Goal: Task Accomplishment & Management: Use online tool/utility

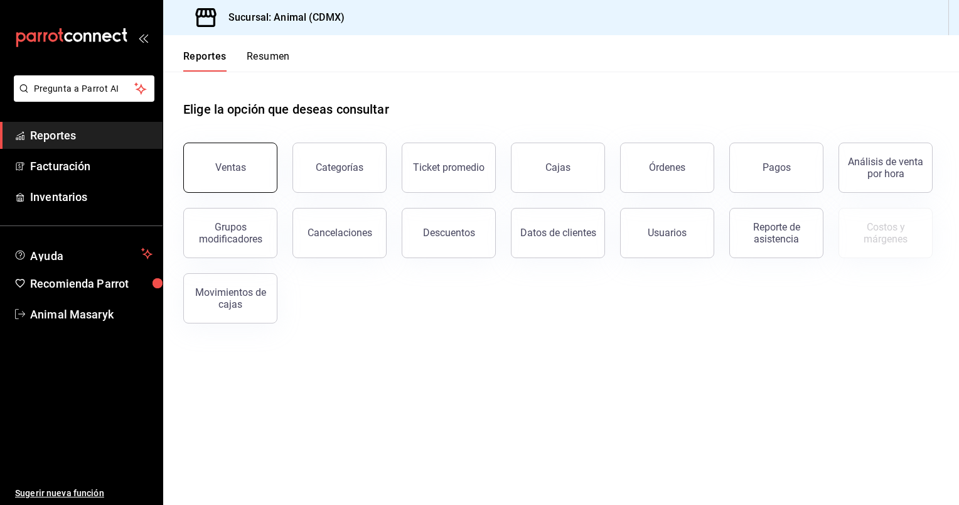
click at [251, 171] on button "Ventas" at bounding box center [230, 167] width 94 height 50
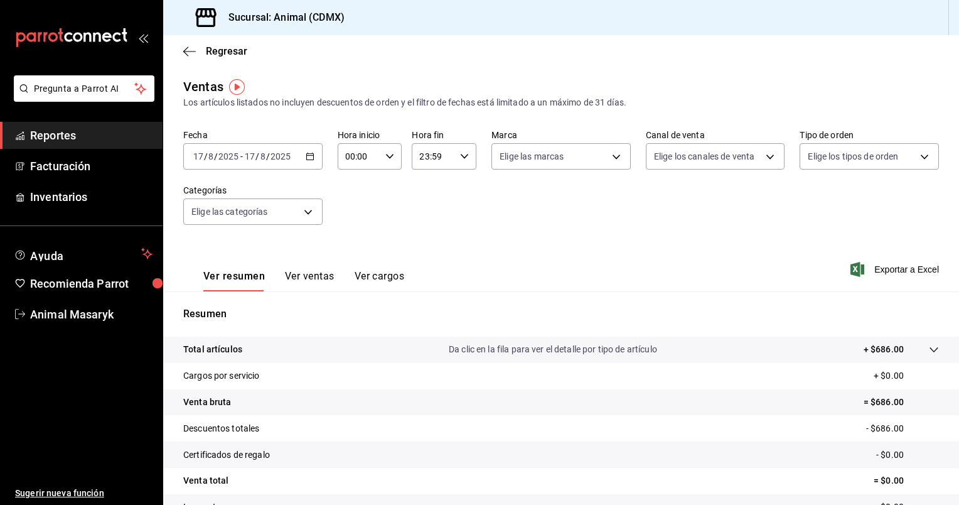
click at [311, 157] on \(Stroke\) "button" at bounding box center [310, 156] width 8 height 7
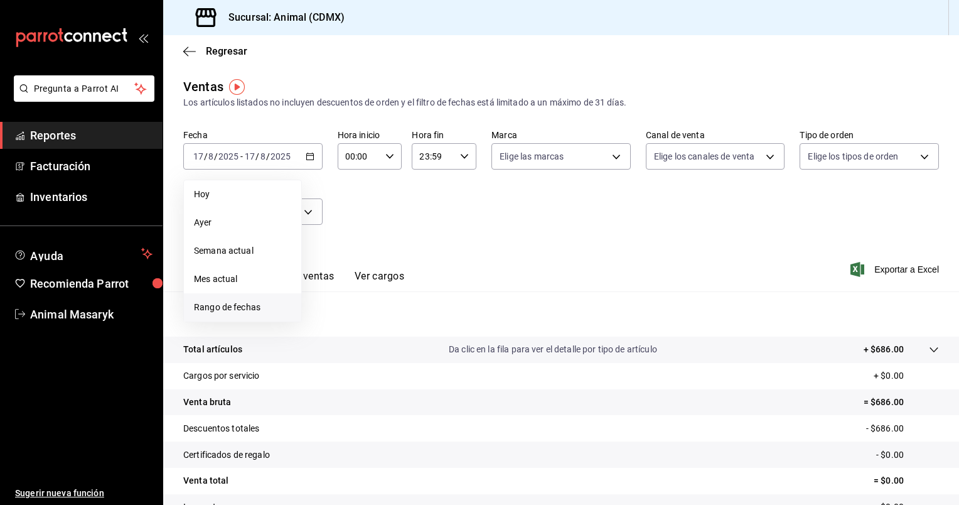
click at [226, 307] on span "Rango de fechas" at bounding box center [242, 307] width 97 height 13
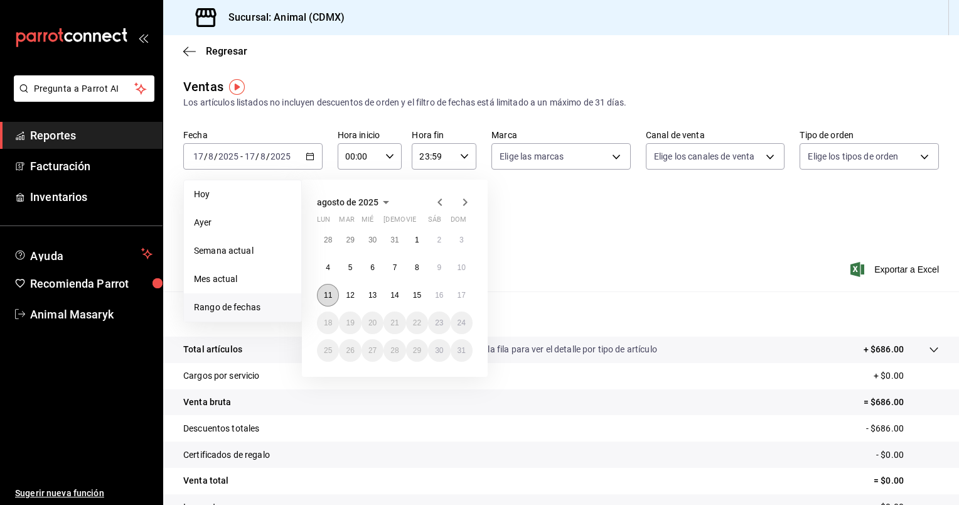
click at [324, 298] on abbr "11" at bounding box center [328, 295] width 8 height 9
click at [465, 292] on abbr "17" at bounding box center [462, 295] width 8 height 9
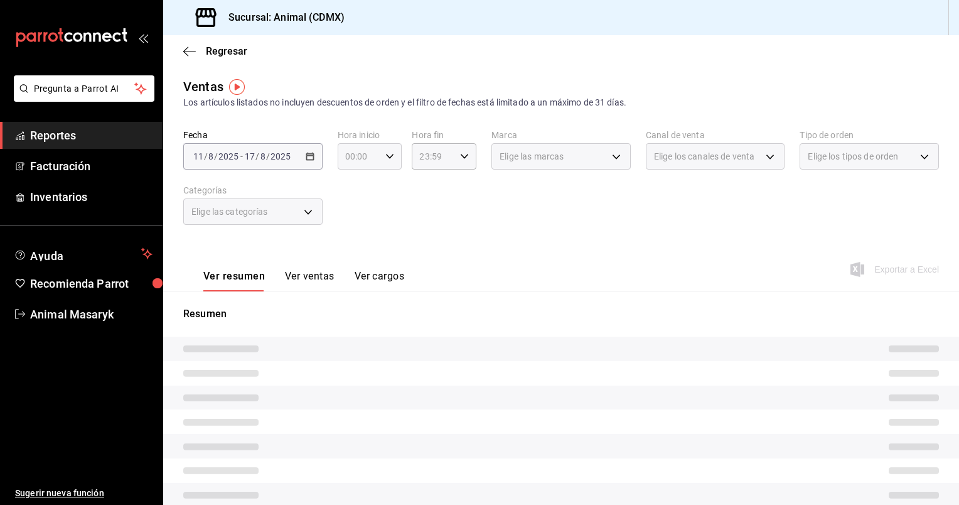
click at [389, 154] on icon "button" at bounding box center [389, 156] width 9 height 9
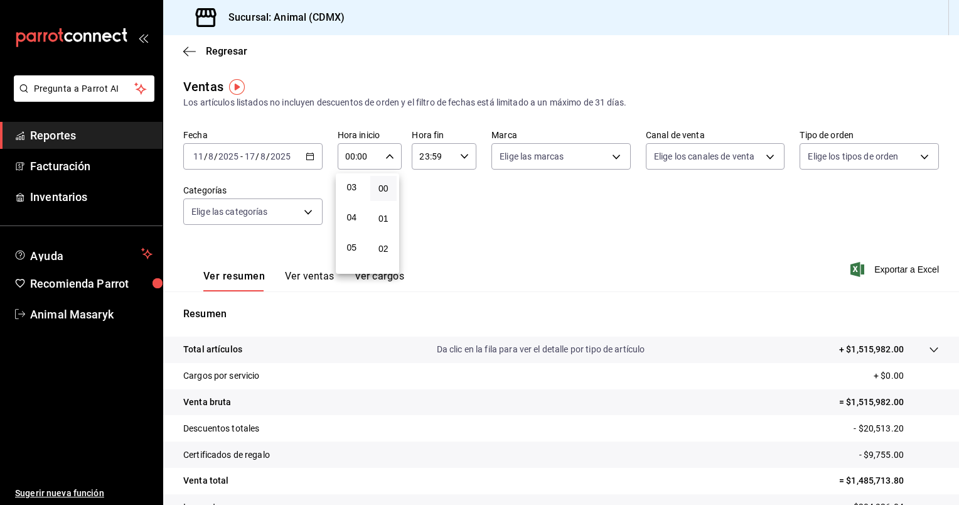
scroll to position [92, 0]
click at [353, 246] on span "05" at bounding box center [352, 247] width 12 height 10
type input "05:00"
click at [463, 156] on div at bounding box center [479, 252] width 959 height 505
click at [463, 156] on \(Stroke\) "button" at bounding box center [465, 156] width 8 height 4
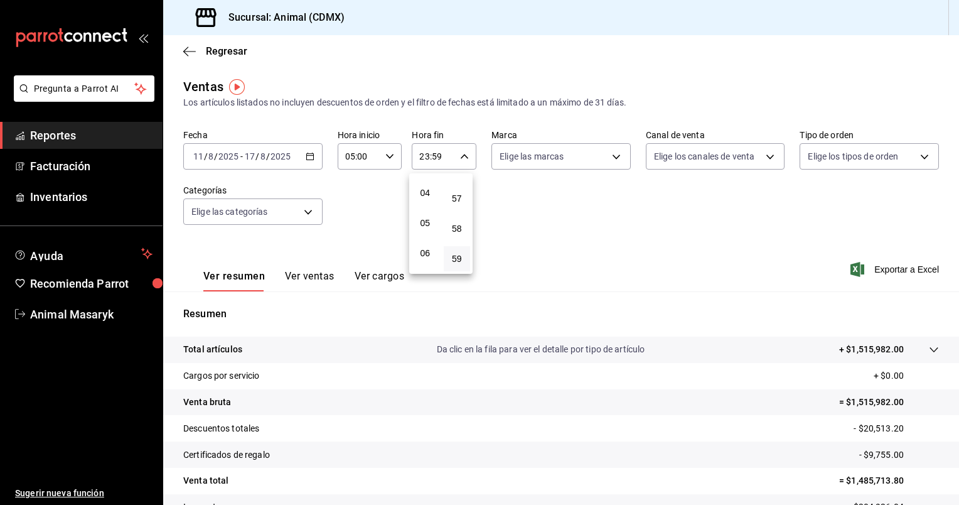
scroll to position [115, 0]
click at [424, 229] on span "05" at bounding box center [425, 224] width 12 height 10
click at [462, 189] on span "00" at bounding box center [457, 188] width 12 height 10
type input "05:00"
click at [617, 156] on div at bounding box center [479, 252] width 959 height 505
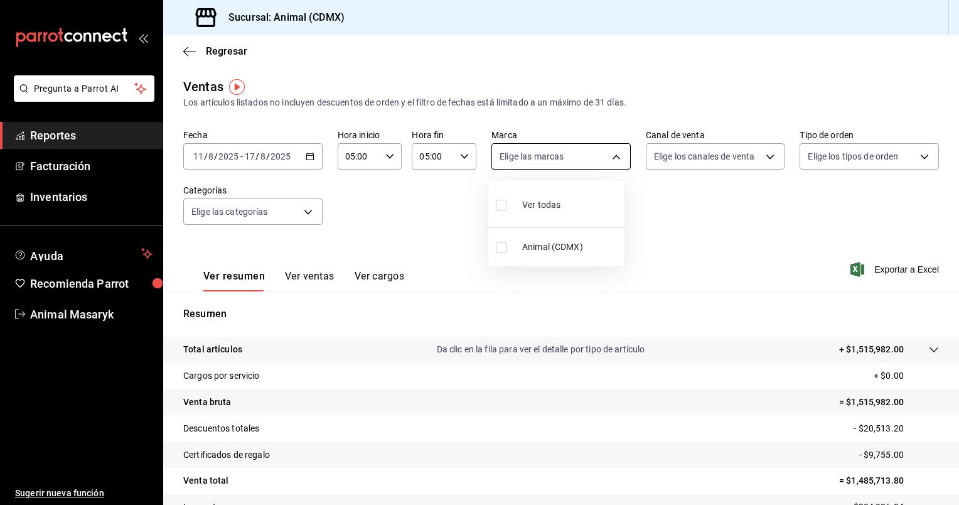
click at [608, 156] on body "Pregunta a Parrot AI Reportes Facturación Inventarios Ayuda Recomienda Parrot A…" at bounding box center [479, 252] width 959 height 505
click at [583, 191] on li "Ver todas" at bounding box center [556, 203] width 136 height 37
type input "cb0f6aec-1481-4e37-861c-bab9b3a65b14"
checkbox input "true"
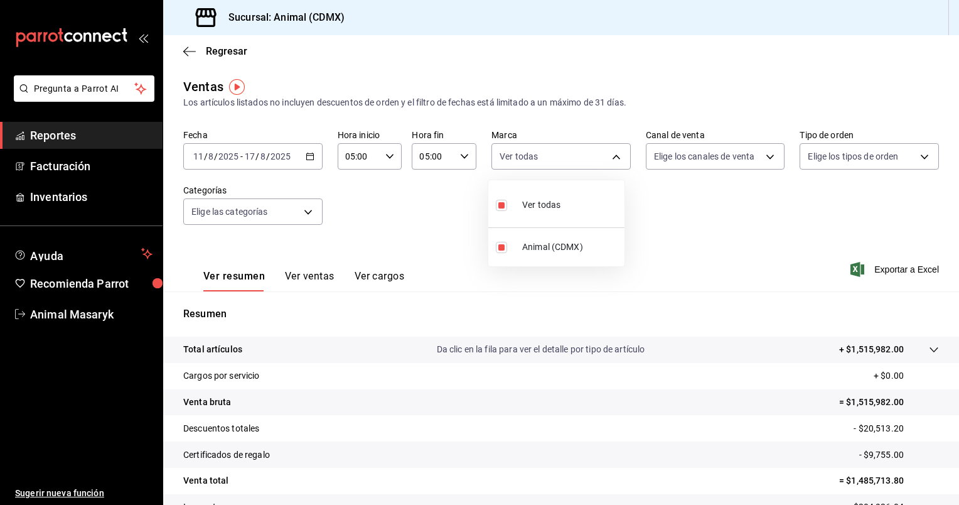
click at [708, 159] on div at bounding box center [479, 252] width 959 height 505
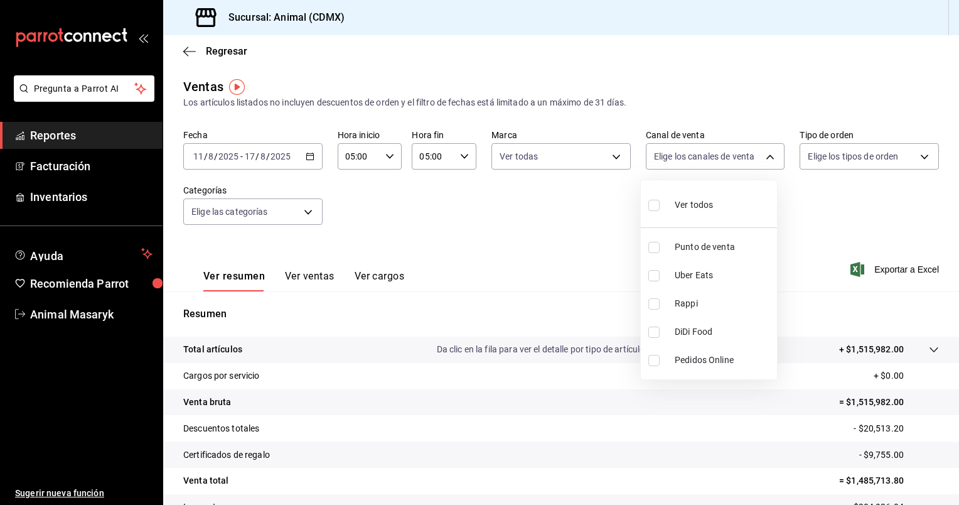
click at [708, 159] on body "Pregunta a Parrot AI Reportes Facturación Inventarios Ayuda Recomienda Parrot A…" at bounding box center [479, 252] width 959 height 505
click at [708, 196] on div "Ver todos" at bounding box center [680, 203] width 65 height 27
type input "PARROT,UBER_EATS,RAPPI,DIDI_FOOD,ONLINE"
checkbox input "true"
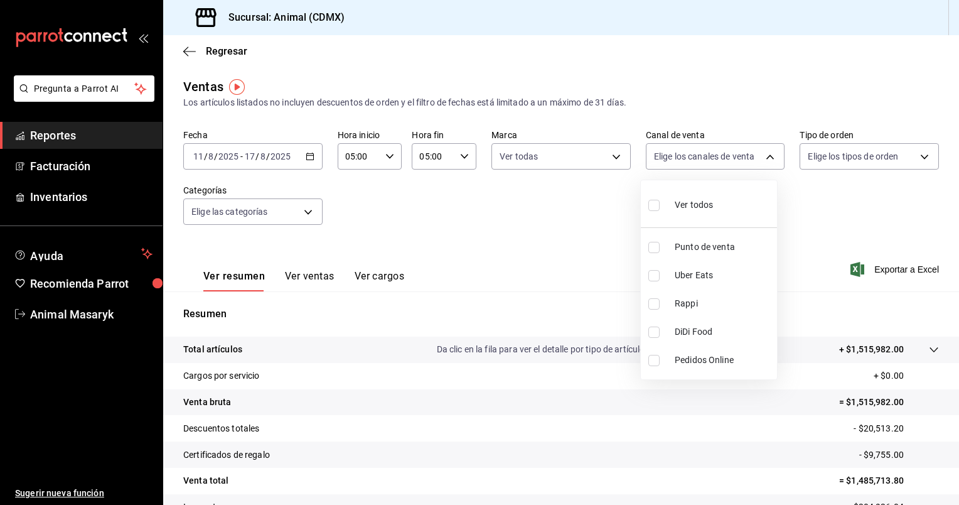
checkbox input "true"
click at [819, 158] on div at bounding box center [479, 252] width 959 height 505
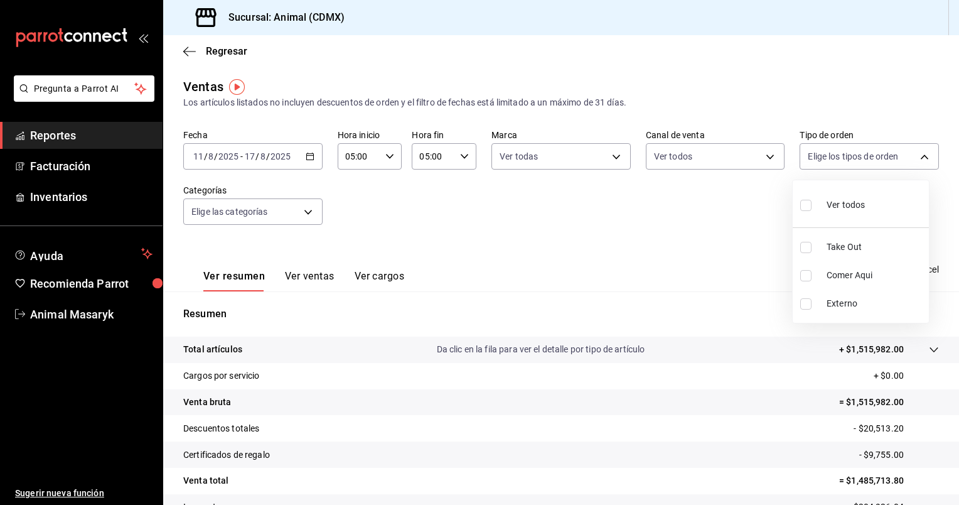
click at [819, 158] on body "Pregunta a Parrot AI Reportes Facturación Inventarios Ayuda Recomienda Parrot A…" at bounding box center [479, 252] width 959 height 505
click at [834, 214] on div "Ver todos" at bounding box center [832, 203] width 65 height 27
type input "ad44a823-99d3-4372-a913-4cf57f2a9ac0,b8ee5ff1-85c8-4a81-aa51-555e6c8ba0c6,EXTER…"
checkbox input "true"
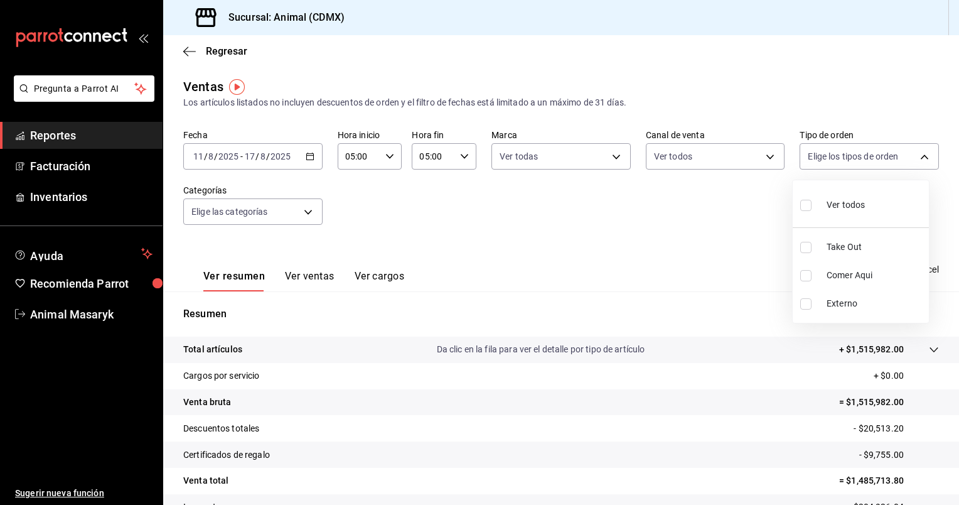
checkbox input "true"
click at [310, 211] on div at bounding box center [479, 252] width 959 height 505
click at [310, 211] on body "Pregunta a Parrot AI Reportes Facturación Inventarios Ayuda Recomienda Parrot A…" at bounding box center [479, 252] width 959 height 505
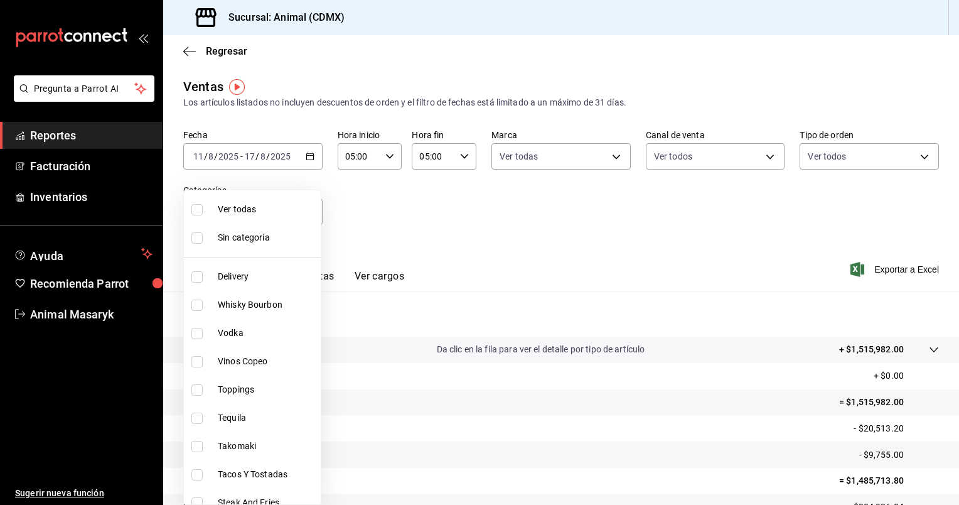
click at [277, 216] on li "Ver todas" at bounding box center [252, 209] width 137 height 28
type input "281688af-6220-48ae-86b9-ca5e6f63eb3e,2ffeebaa-176c-4024-95f8-553ffecca8da,37769…"
checkbox input "true"
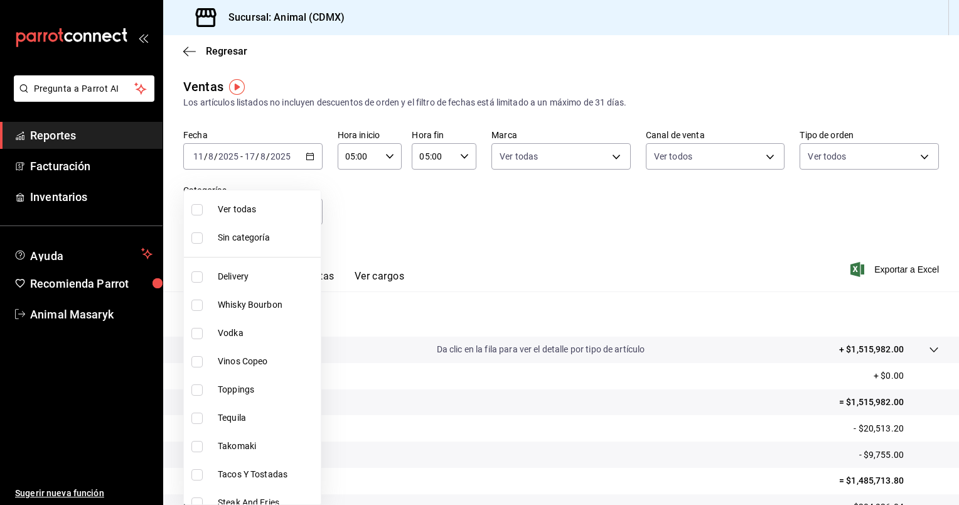
checkbox input "true"
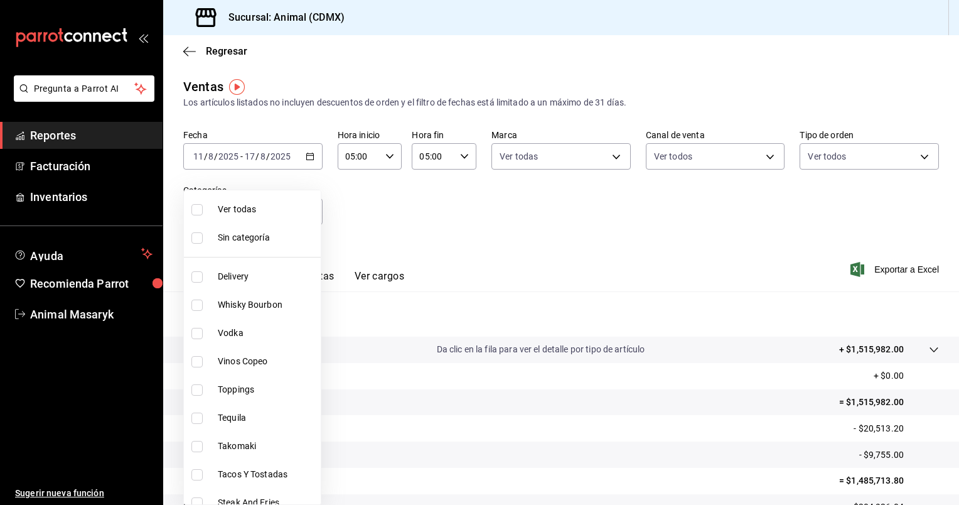
checkbox input "true"
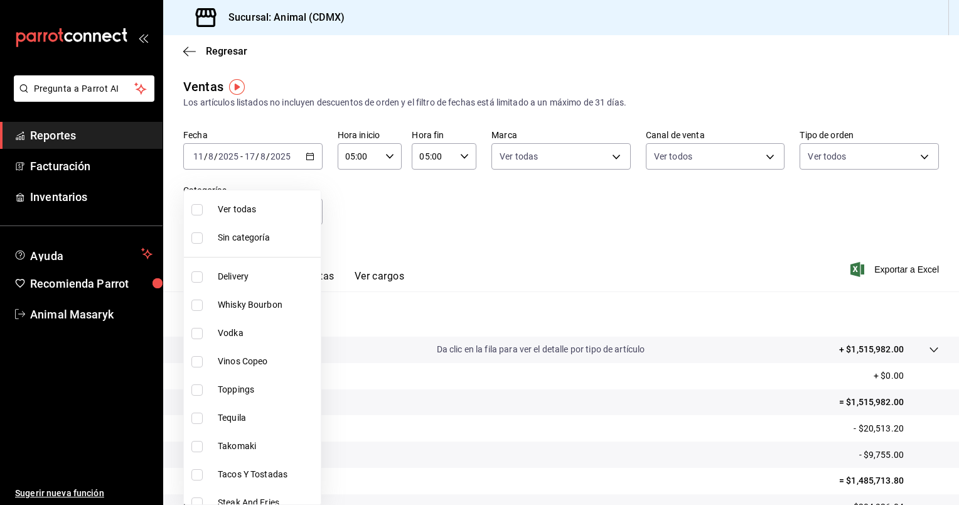
checkbox input "true"
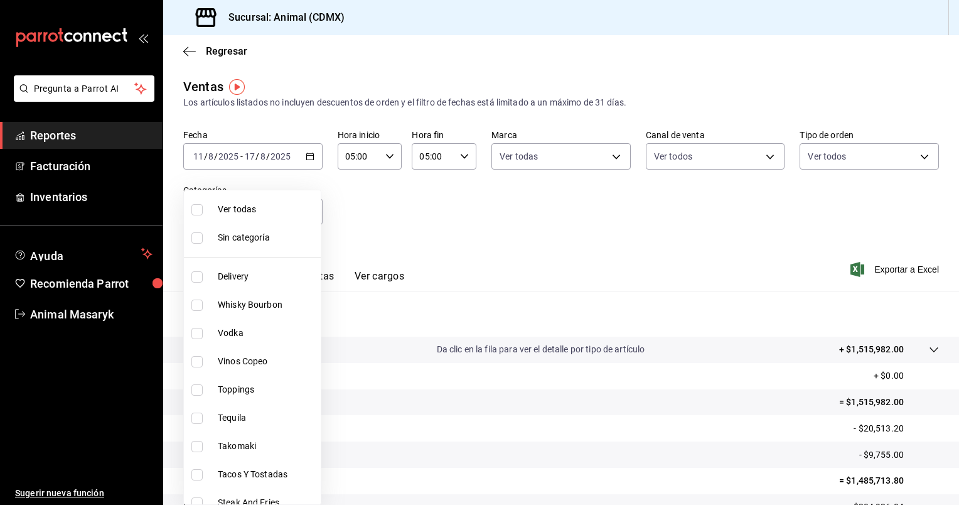
checkbox input "true"
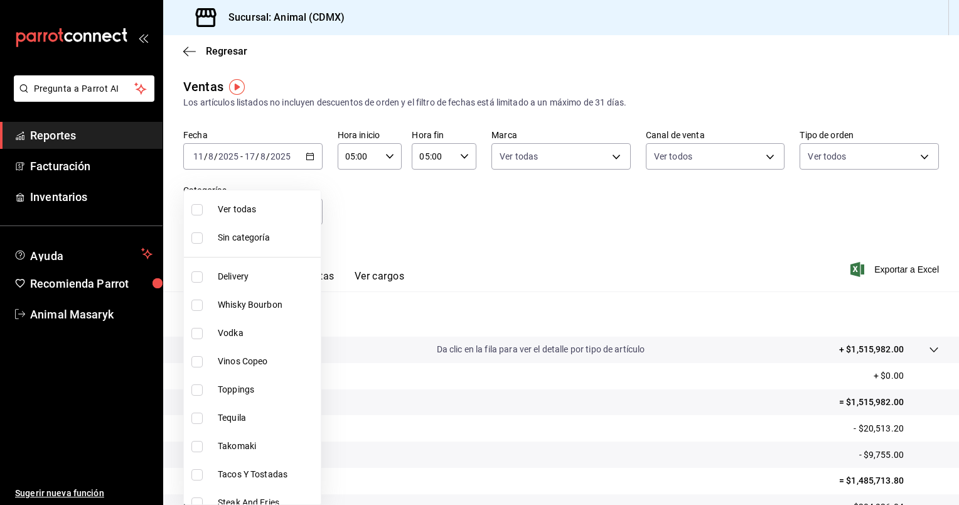
checkbox input "true"
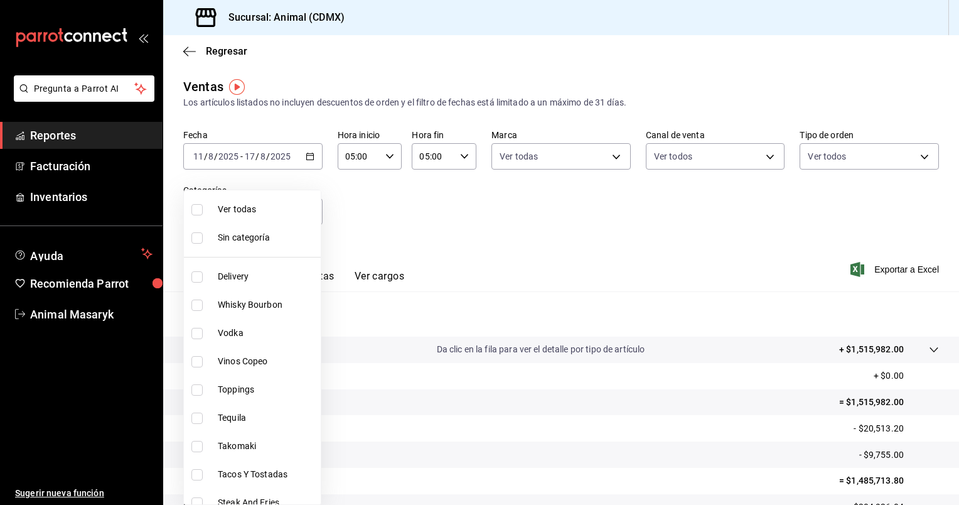
checkbox input "true"
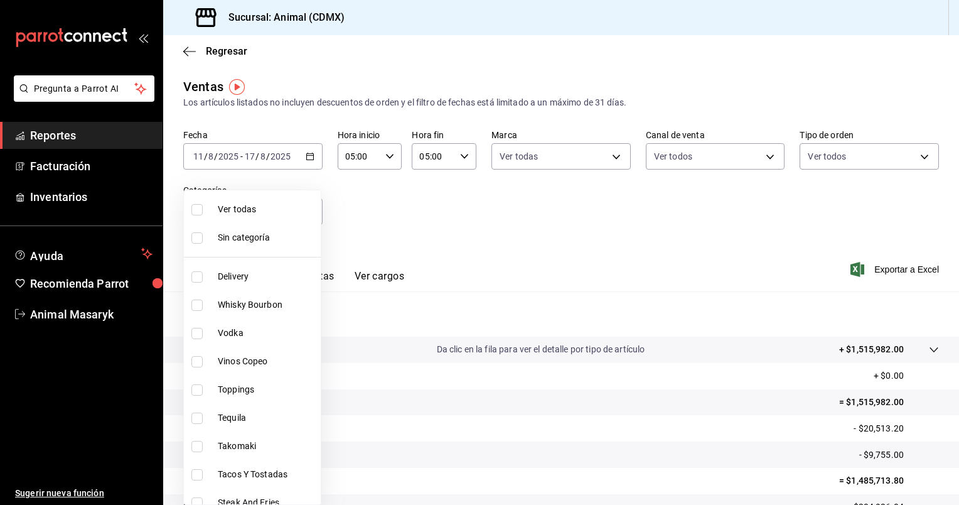
checkbox input "true"
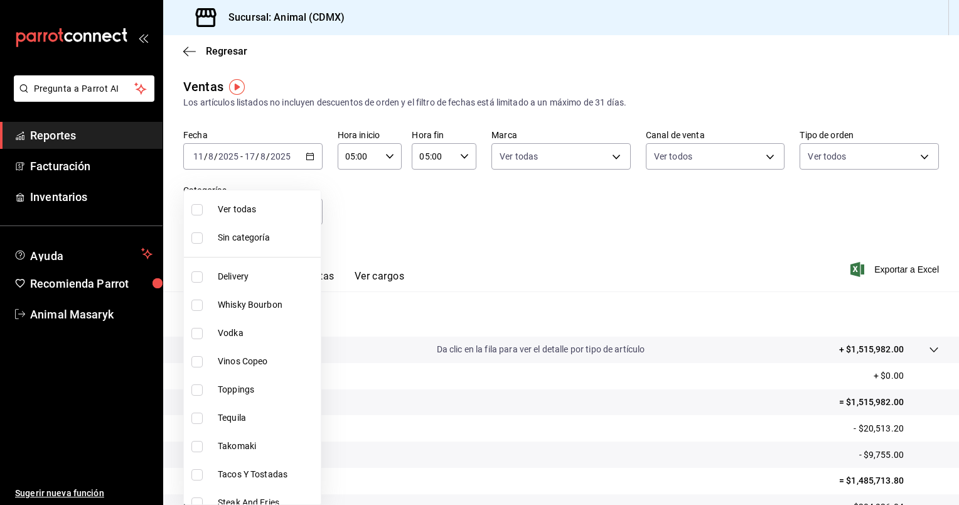
checkbox input "true"
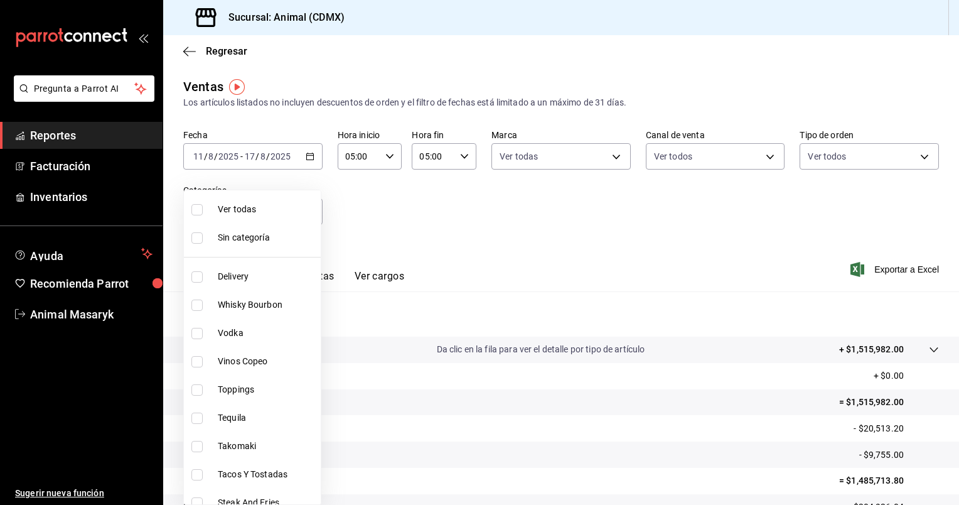
checkbox input "true"
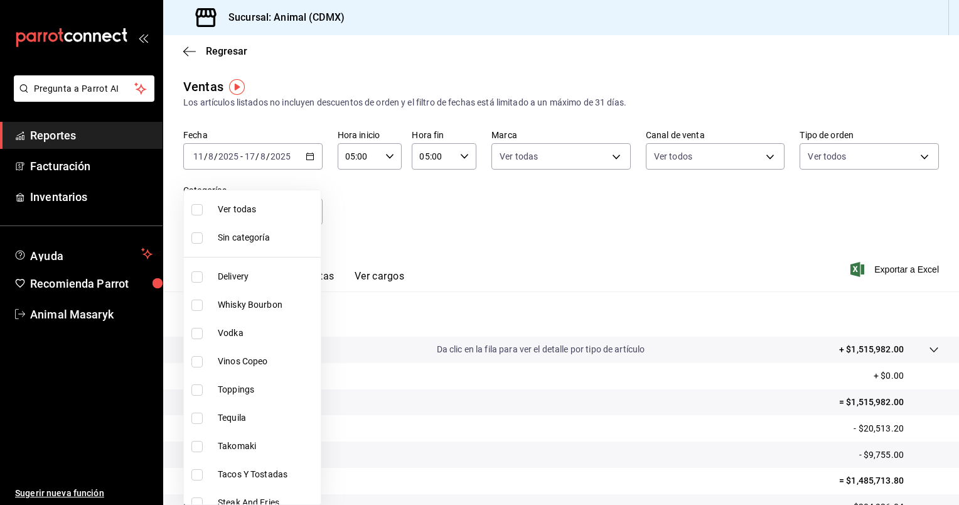
checkbox input "true"
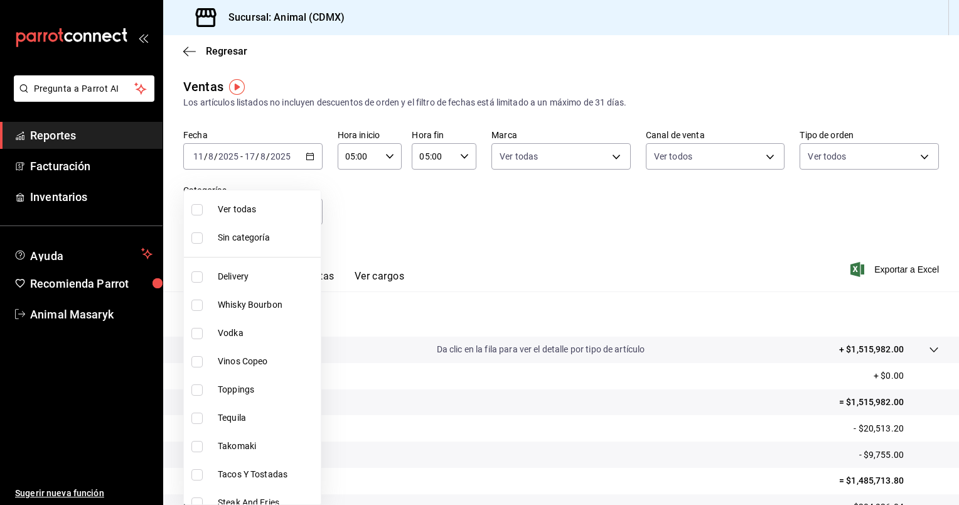
checkbox input "true"
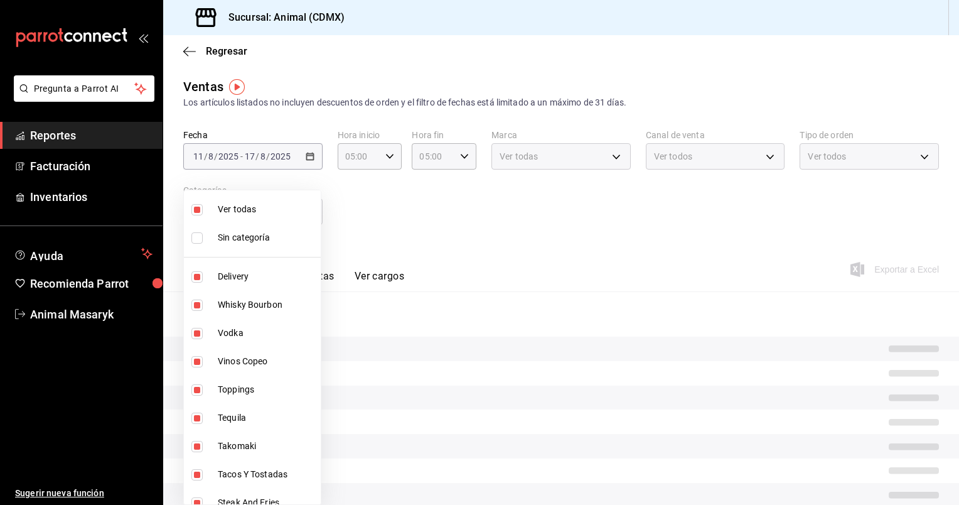
click at [291, 208] on span "Ver todas" at bounding box center [267, 209] width 98 height 13
checkbox input "false"
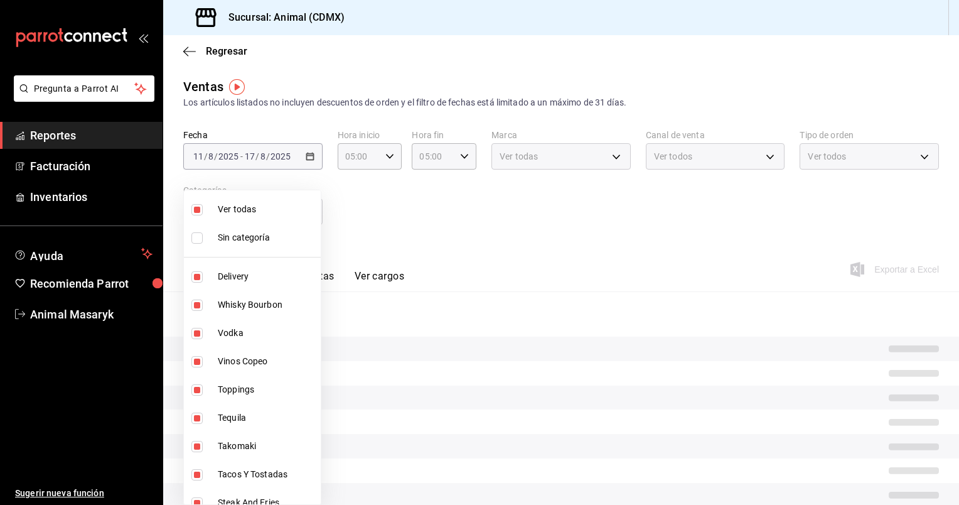
checkbox input "false"
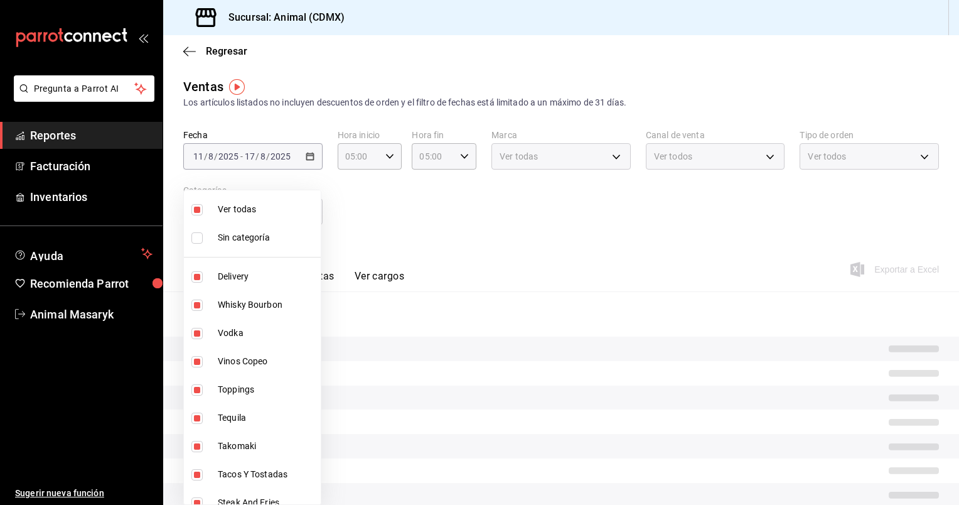
checkbox input "false"
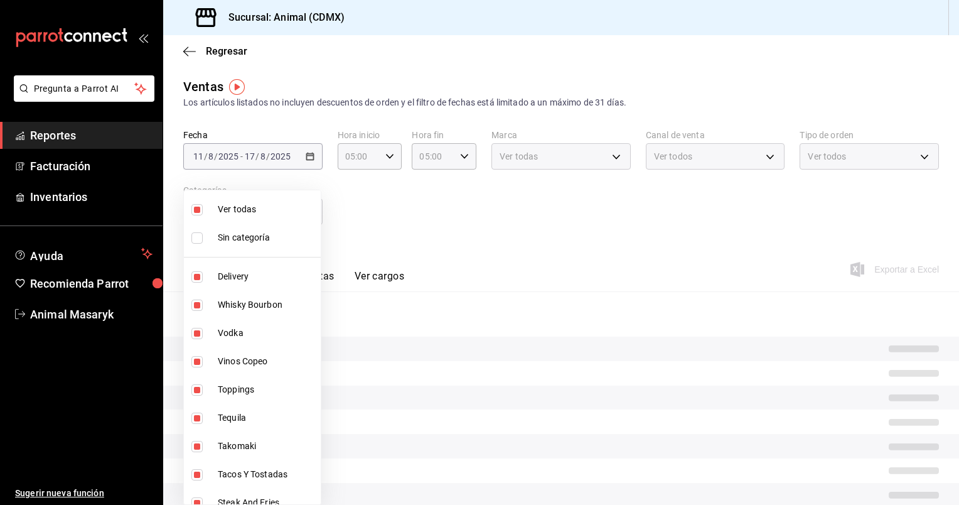
checkbox input "false"
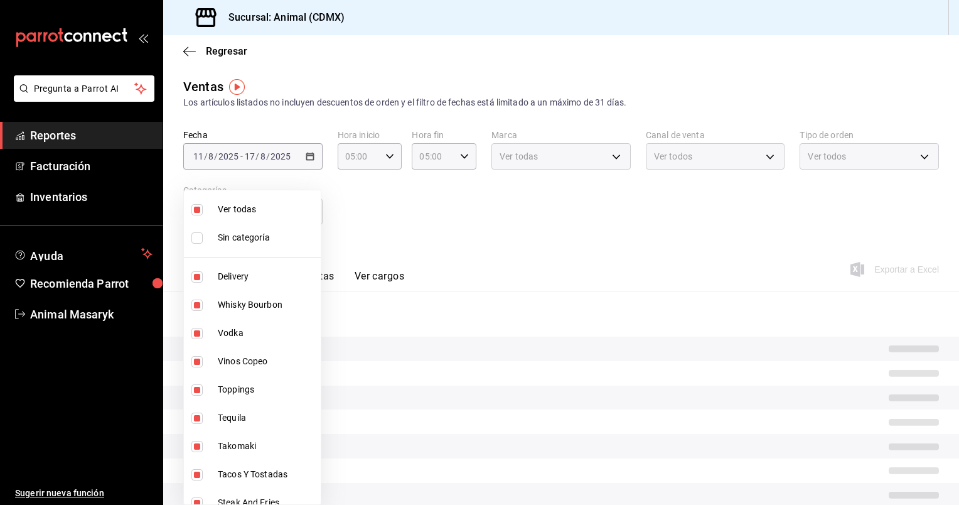
checkbox input "false"
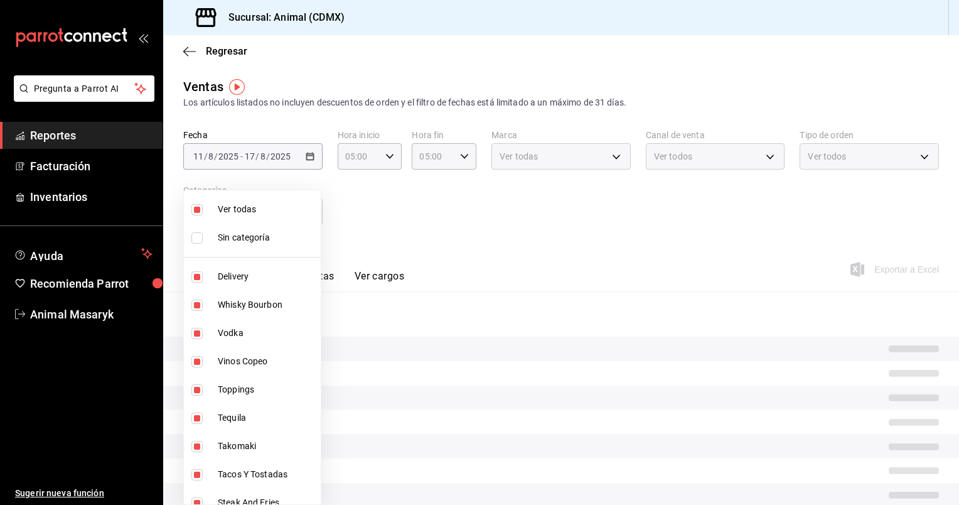
checkbox input "false"
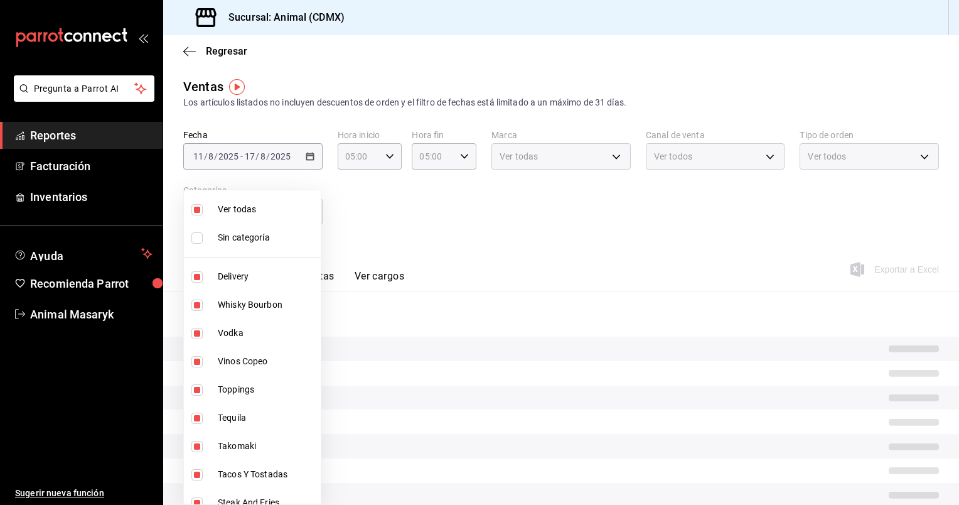
checkbox input "false"
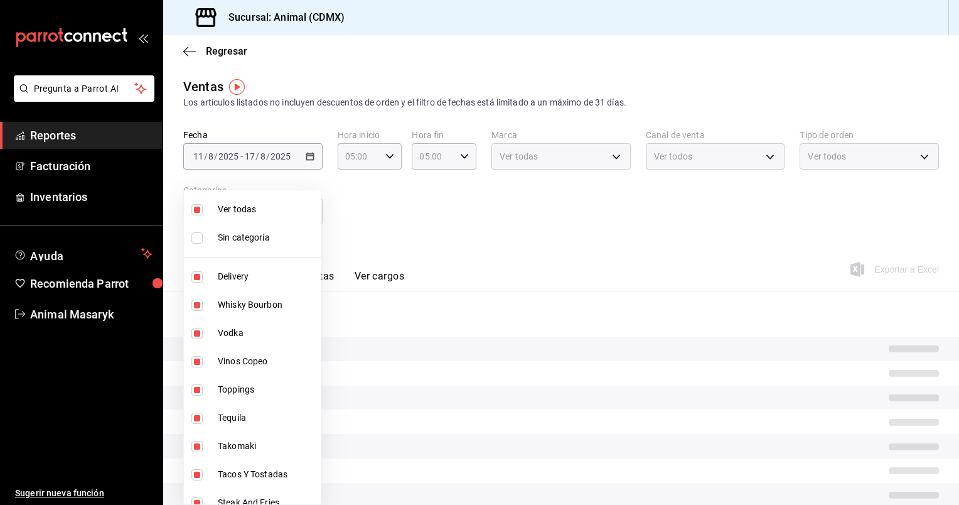
checkbox input "false"
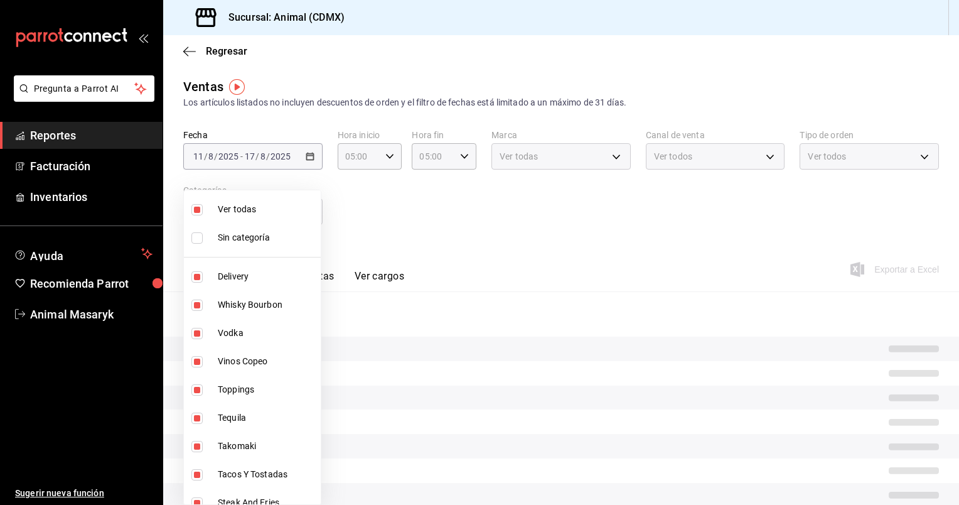
checkbox input "false"
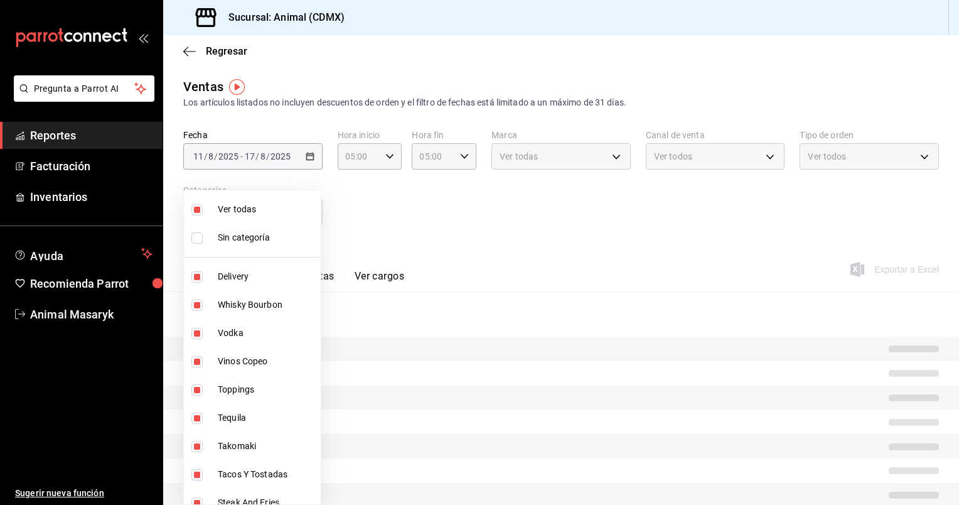
checkbox input "false"
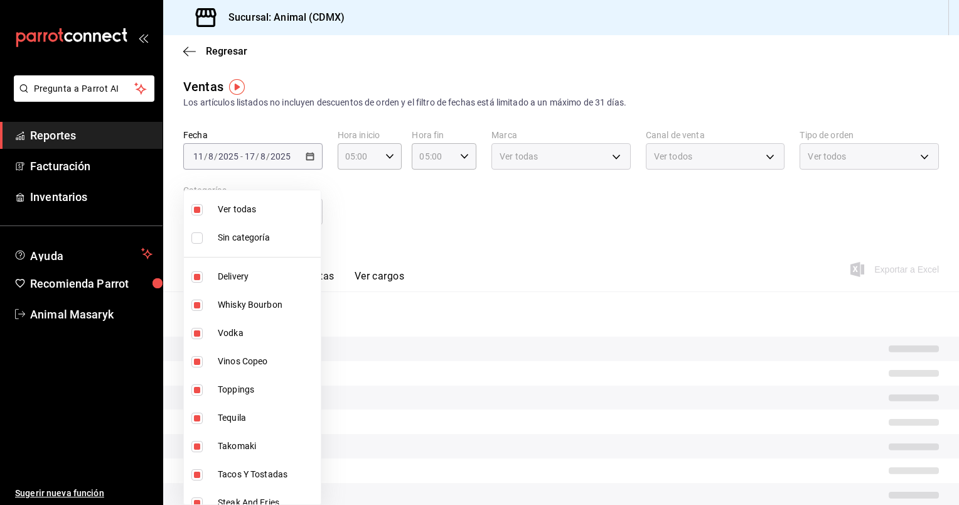
checkbox input "false"
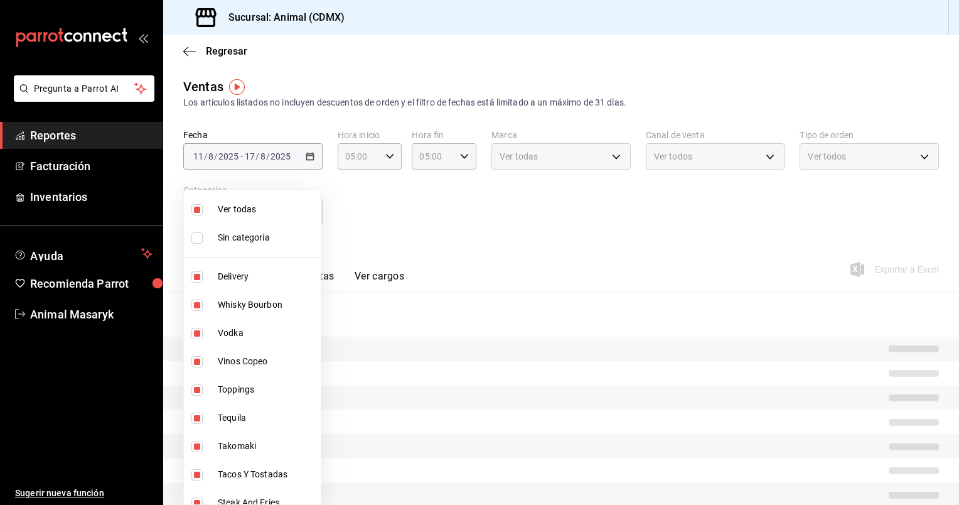
checkbox input "false"
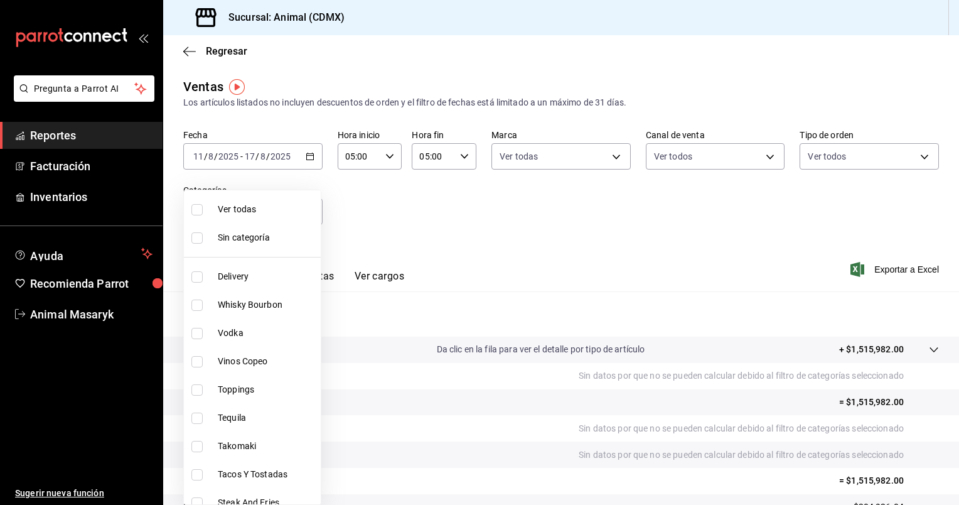
click at [270, 213] on span "Ver todas" at bounding box center [267, 209] width 98 height 13
type input "281688af-6220-48ae-86b9-ca5e6f63eb3e,2ffeebaa-176c-4024-95f8-553ffecca8da,37769…"
checkbox input "true"
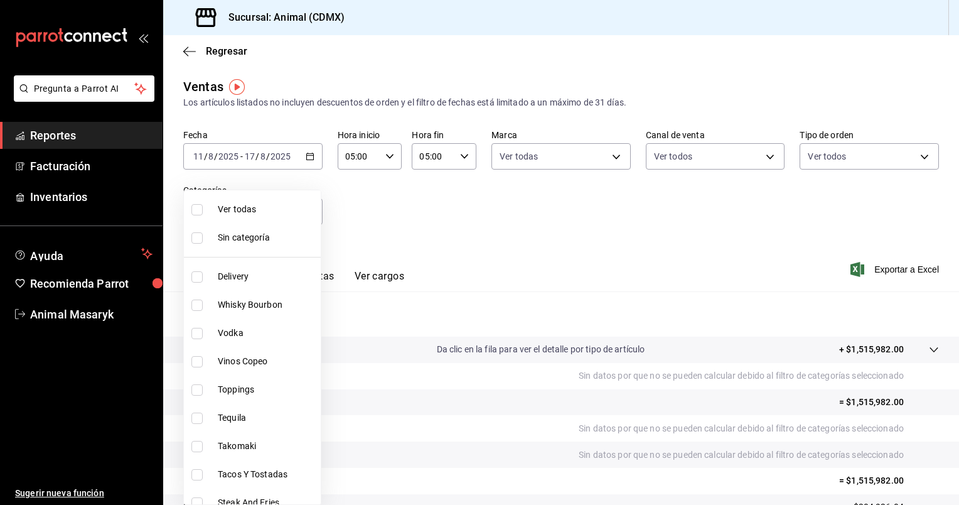
checkbox input "true"
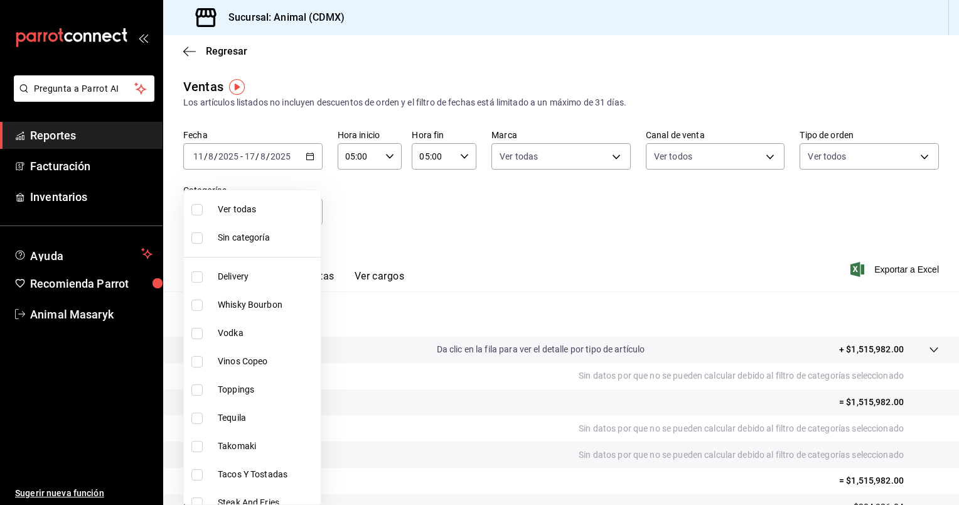
checkbox input "true"
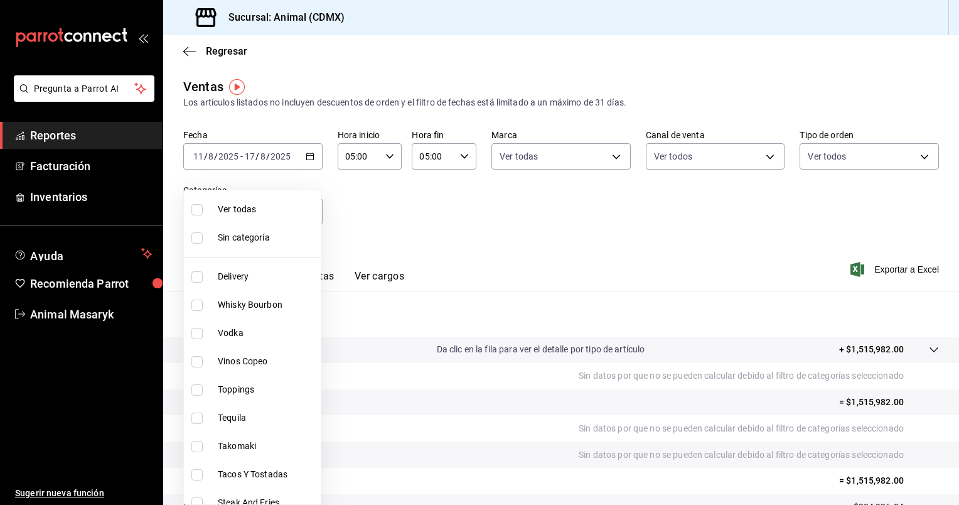
checkbox input "true"
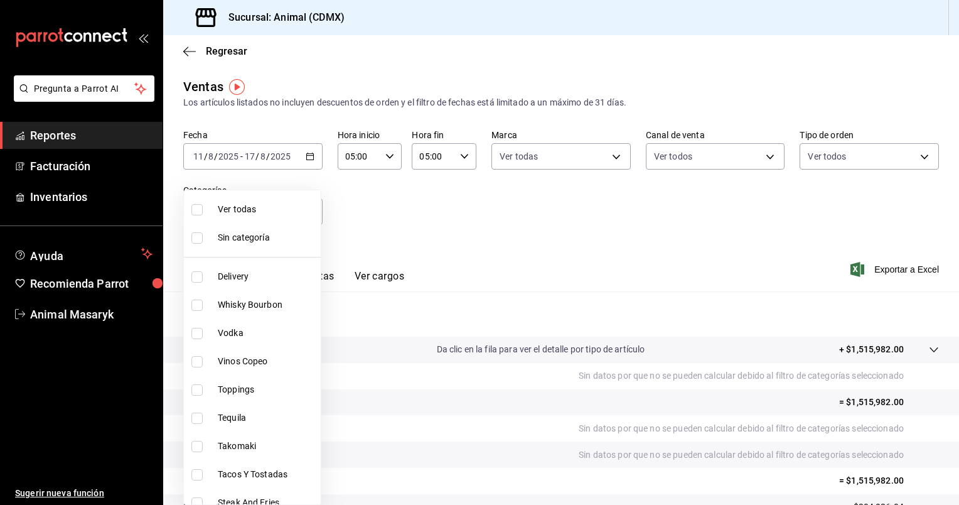
checkbox input "true"
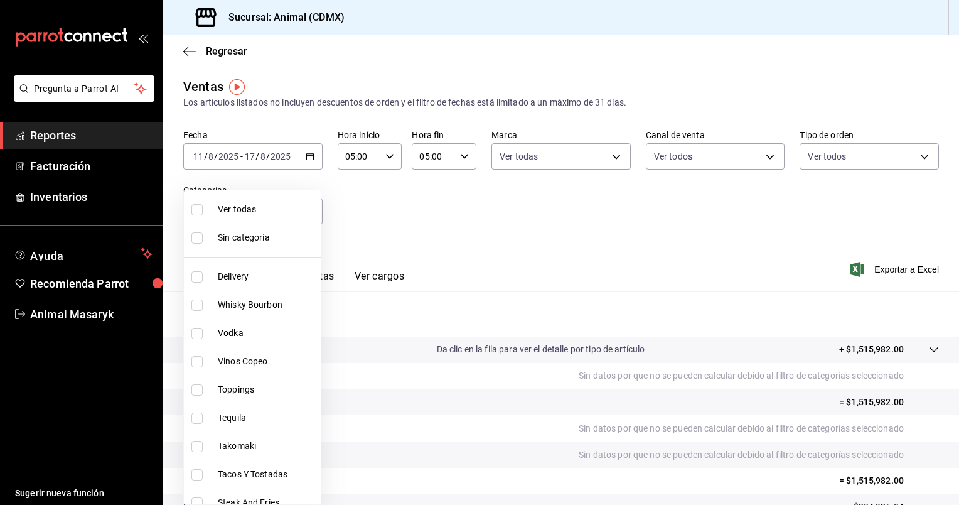
checkbox input "true"
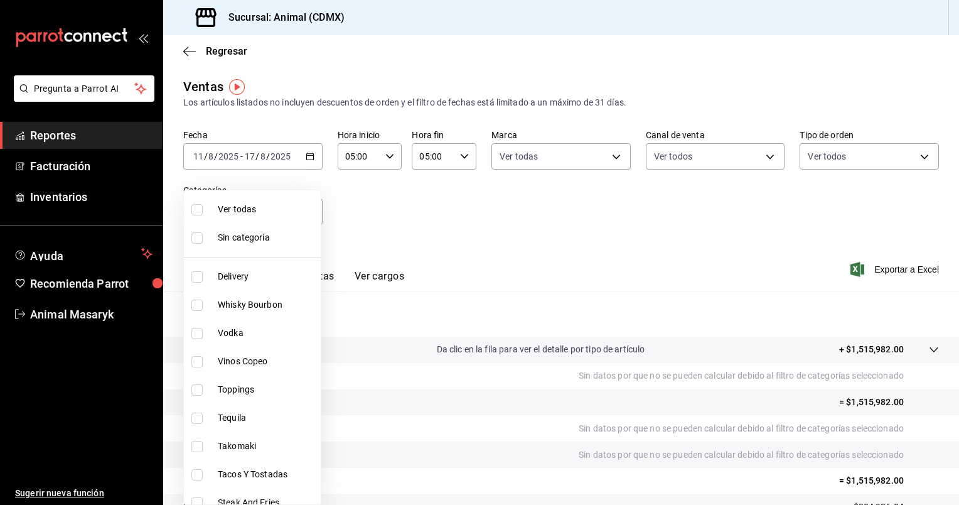
checkbox input "true"
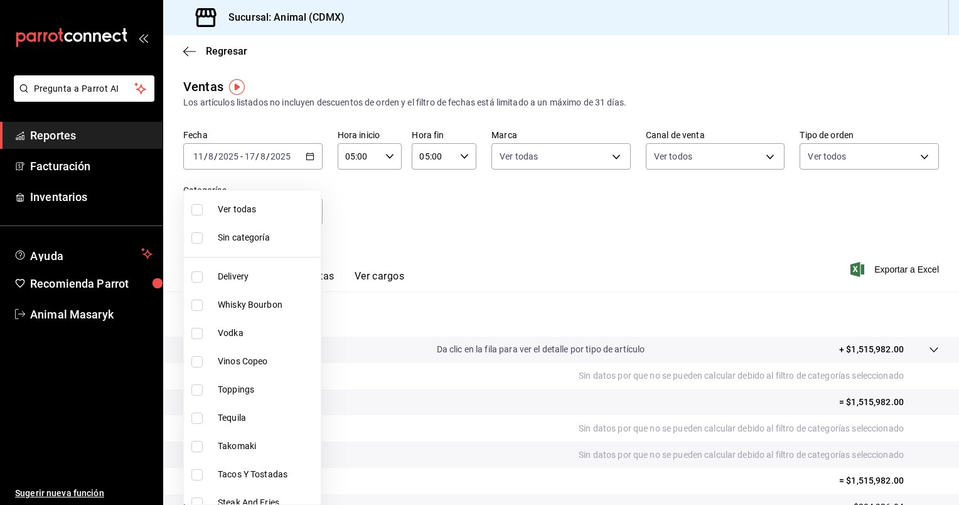
checkbox input "true"
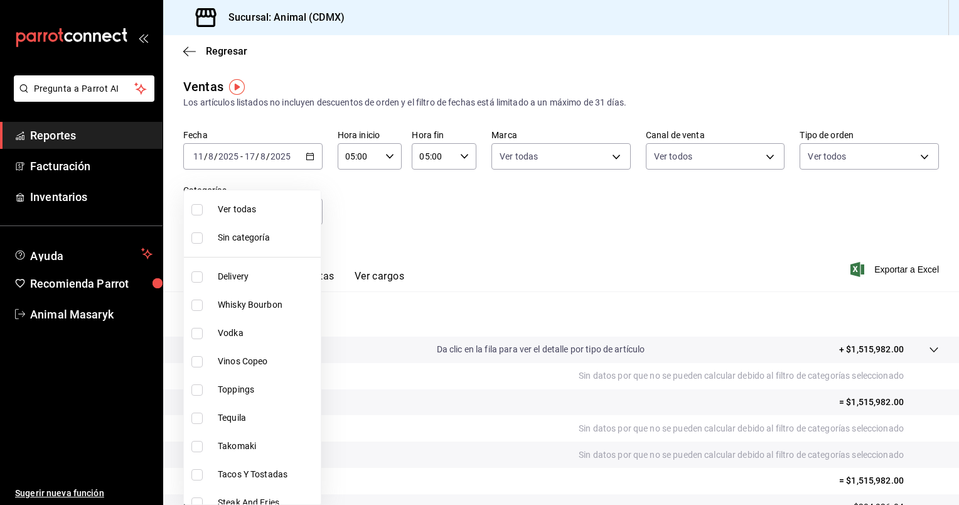
checkbox input "true"
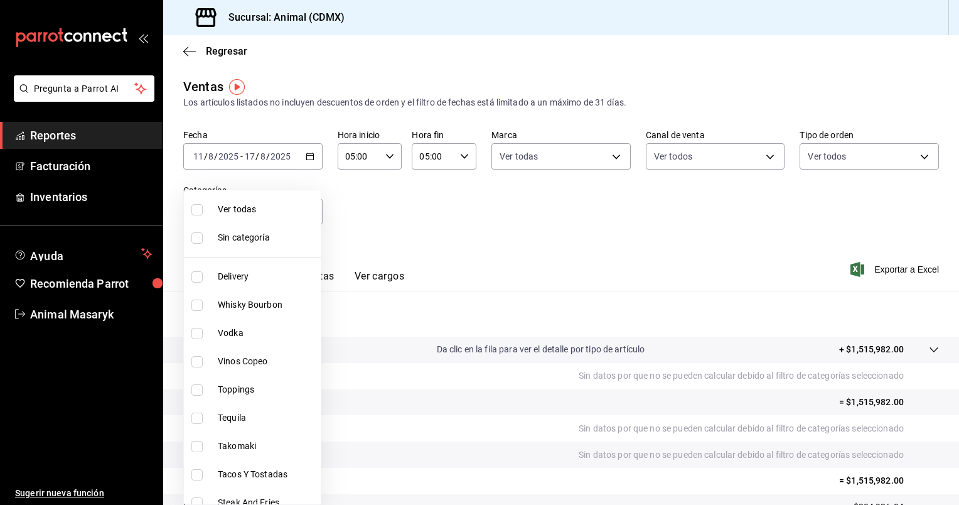
checkbox input "true"
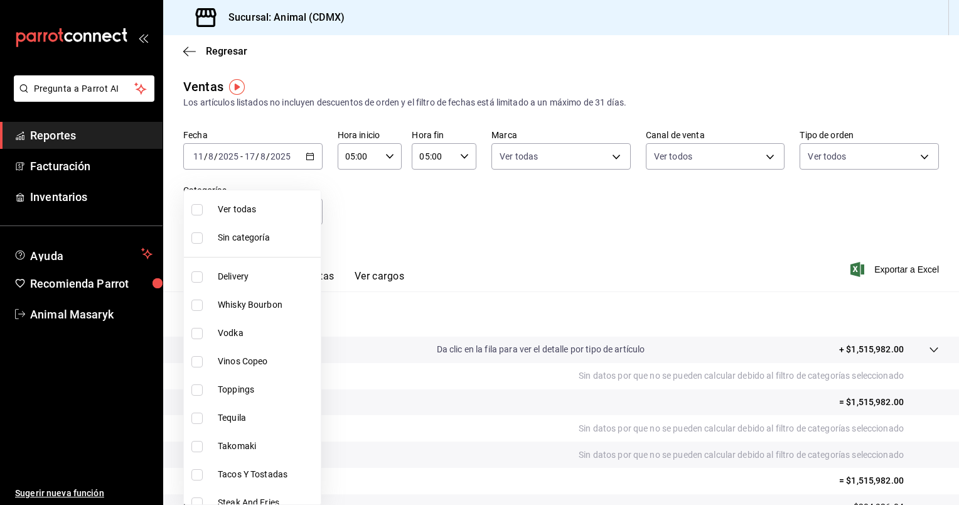
checkbox input "true"
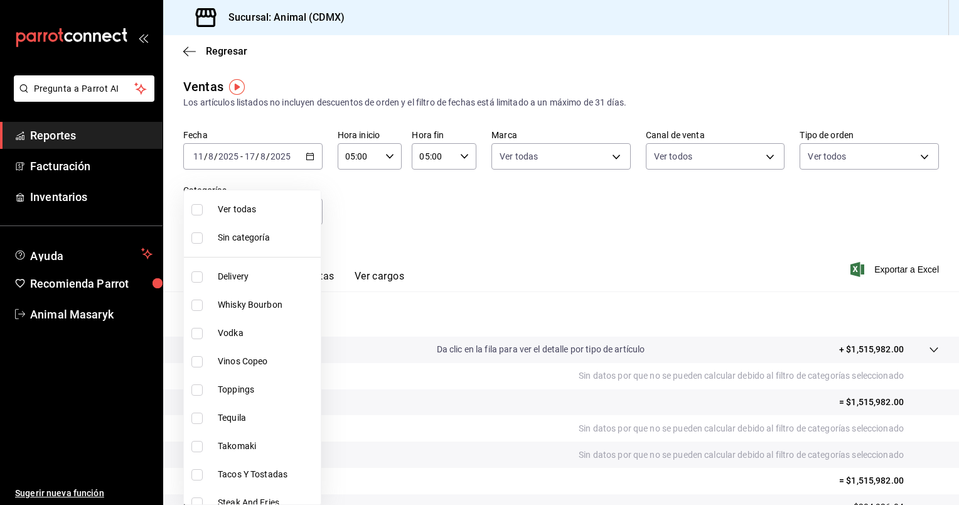
checkbox input "true"
click at [382, 215] on div at bounding box center [479, 252] width 959 height 505
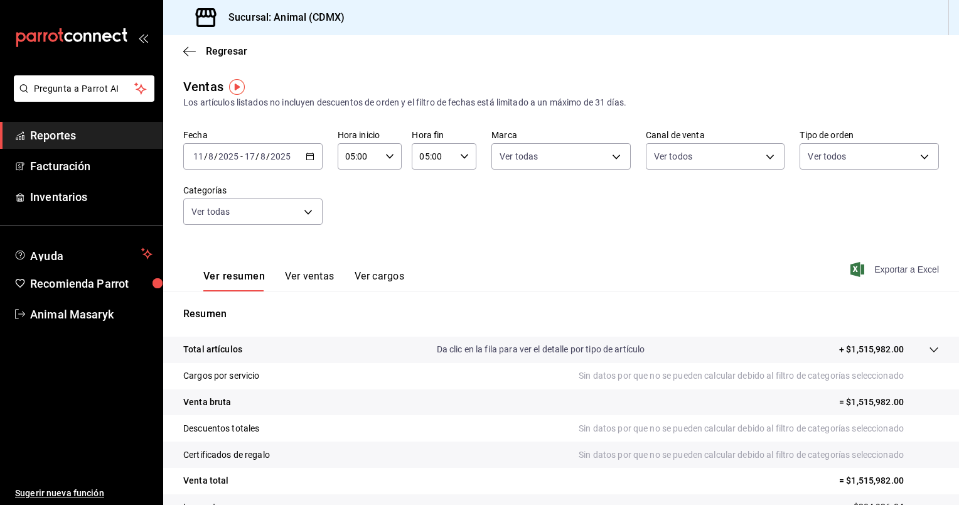
click at [891, 267] on span "Exportar a Excel" at bounding box center [896, 269] width 86 height 15
click at [309, 157] on icon "button" at bounding box center [310, 156] width 9 height 9
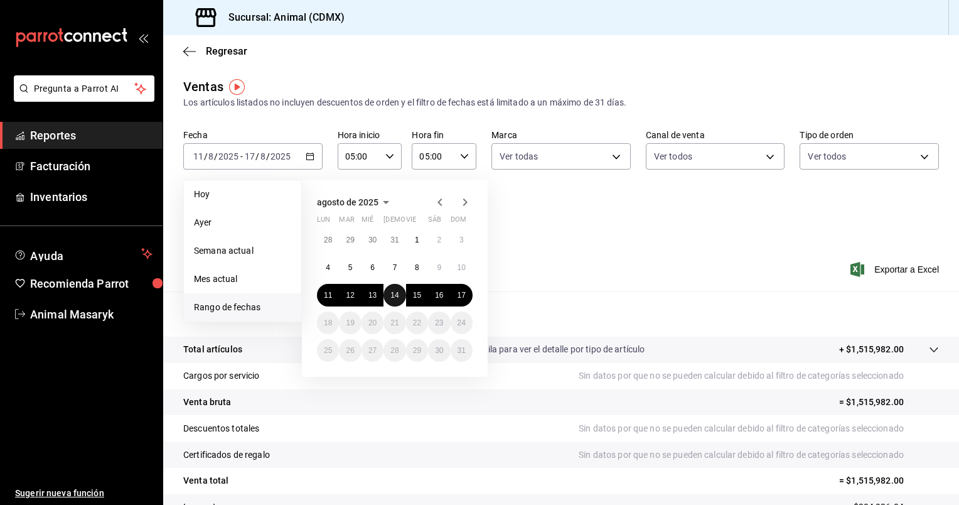
click at [397, 292] on abbr "14" at bounding box center [394, 295] width 8 height 9
click at [416, 295] on abbr "15" at bounding box center [417, 295] width 8 height 9
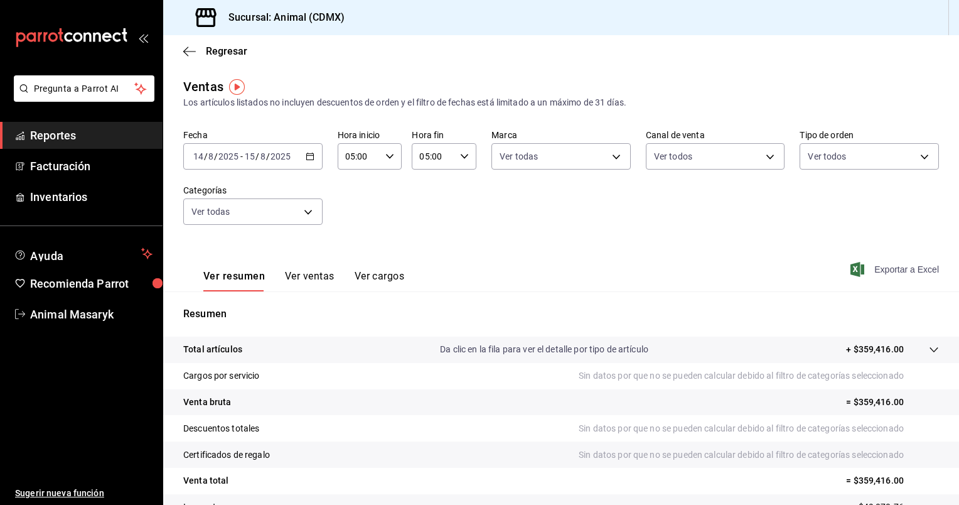
click at [881, 265] on span "Exportar a Excel" at bounding box center [896, 269] width 86 height 15
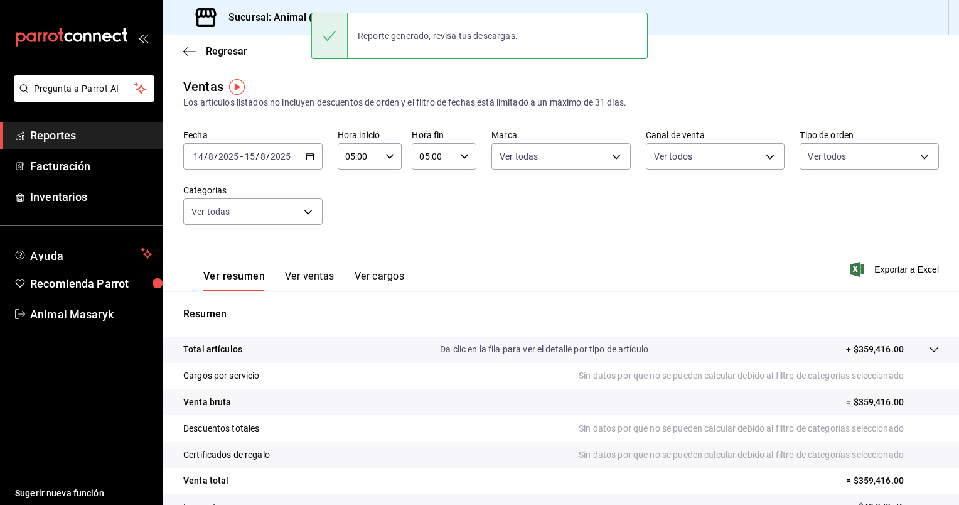
click at [707, 239] on div "Fecha 2025-08-14 14 / 8 / 2025 - 2025-08-15 15 / 8 / 2025 Hora inicio 05:00 Hor…" at bounding box center [561, 184] width 756 height 110
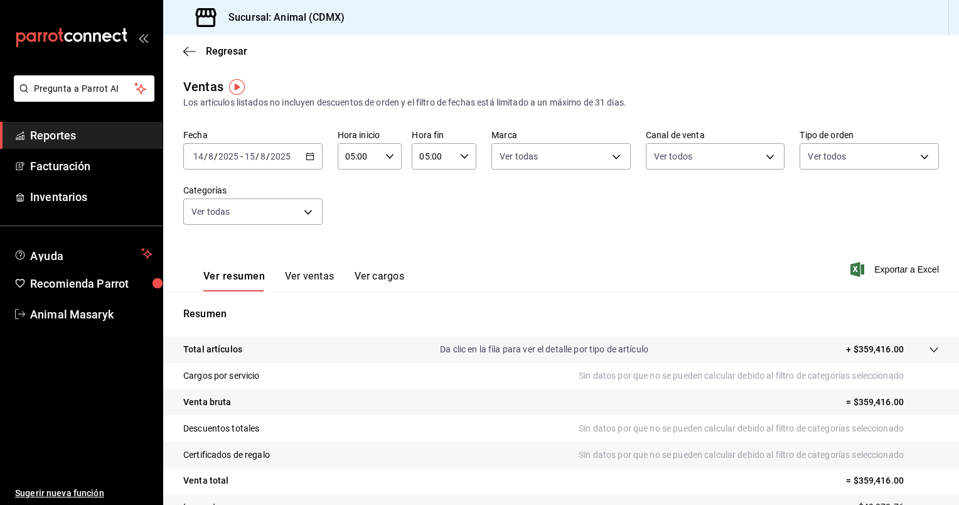
click at [312, 159] on icon "button" at bounding box center [310, 156] width 9 height 9
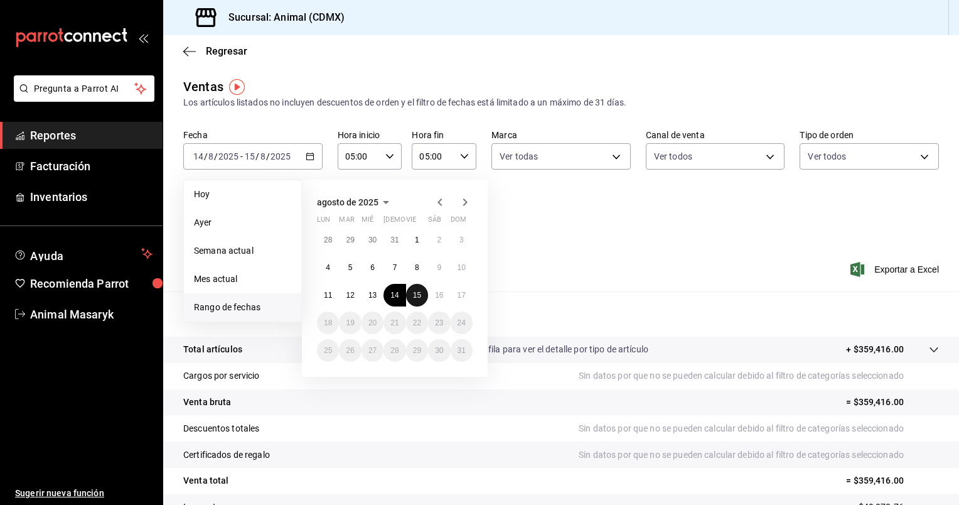
click at [421, 291] on abbr "15" at bounding box center [417, 295] width 8 height 9
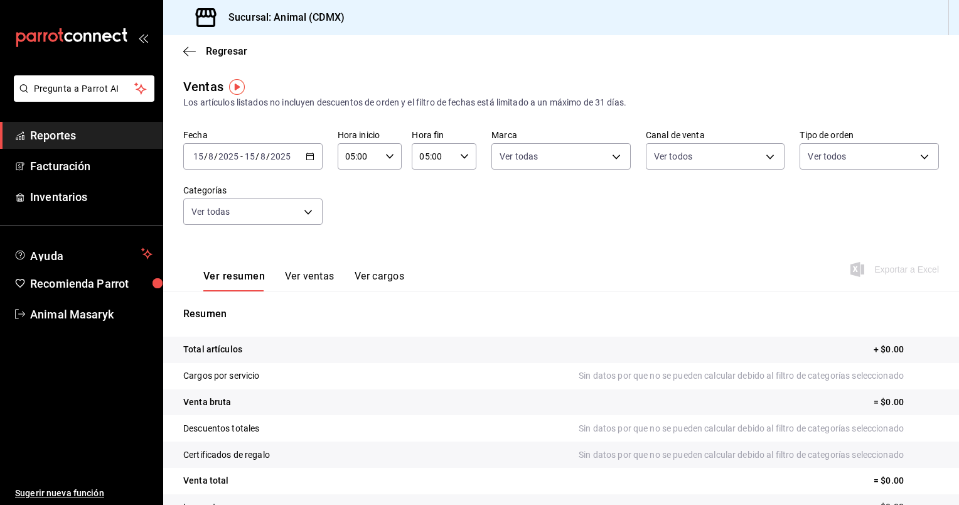
click at [306, 151] on div "2025-08-15 15 / 8 / 2025 - 2025-08-15 15 / 8 / 2025" at bounding box center [252, 156] width 139 height 26
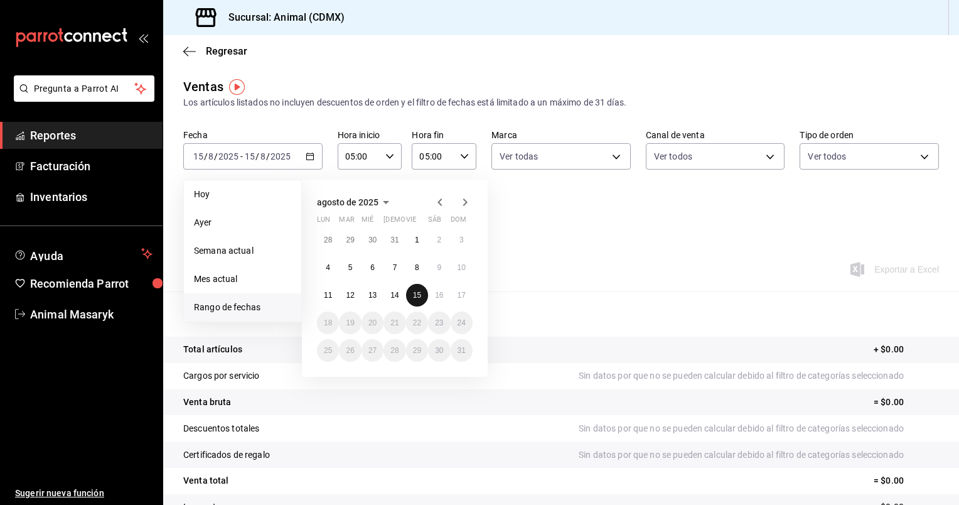
click at [409, 288] on button "15" at bounding box center [417, 295] width 22 height 23
click at [442, 299] on button "16" at bounding box center [439, 295] width 22 height 23
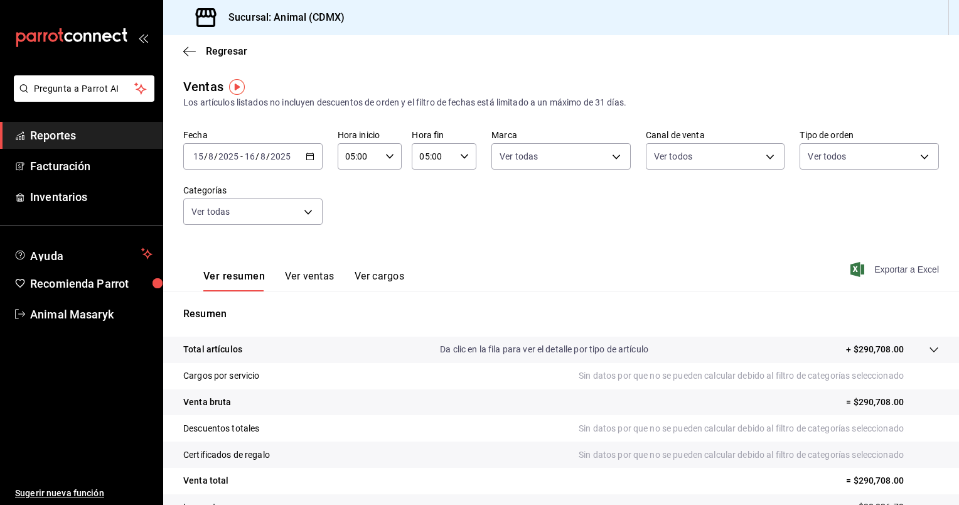
click at [879, 264] on span "Exportar a Excel" at bounding box center [896, 269] width 86 height 15
click at [306, 160] on \(Stroke\) "button" at bounding box center [310, 156] width 8 height 7
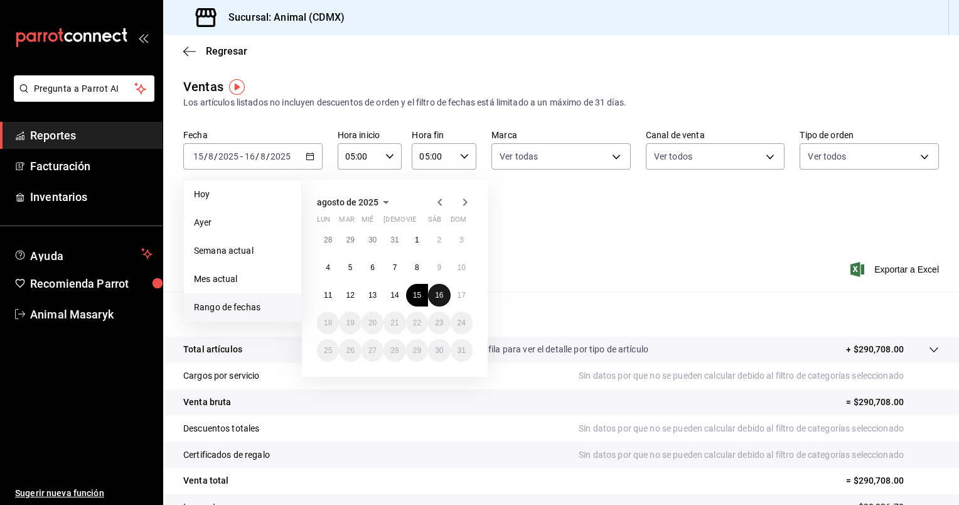
click at [437, 293] on abbr "16" at bounding box center [439, 295] width 8 height 9
click at [460, 291] on abbr "17" at bounding box center [462, 295] width 8 height 9
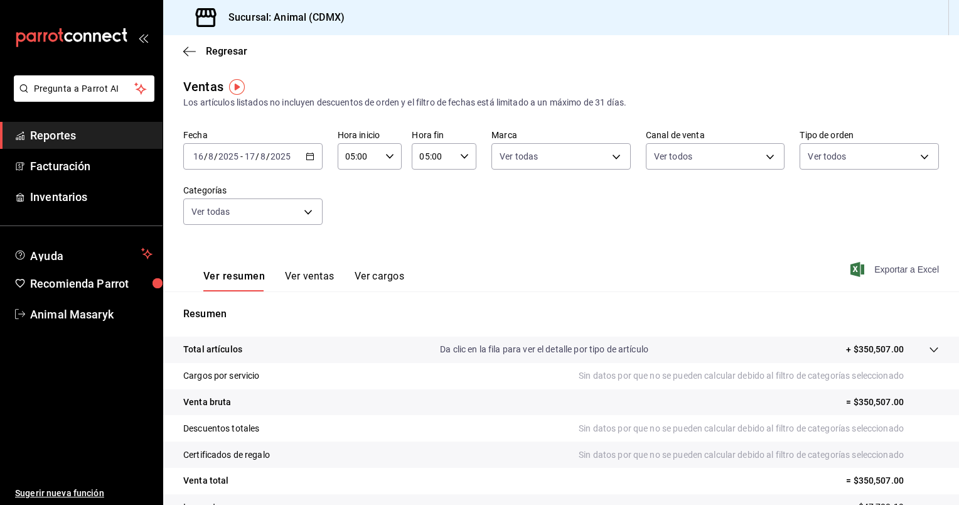
click at [883, 271] on span "Exportar a Excel" at bounding box center [896, 269] width 86 height 15
